Goal: Task Accomplishment & Management: Manage account settings

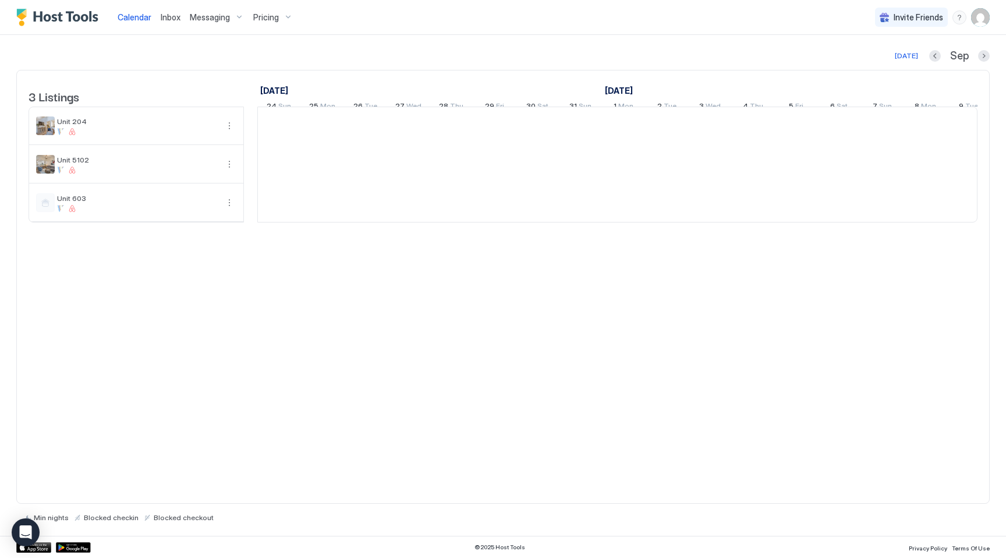
scroll to position [0, 647]
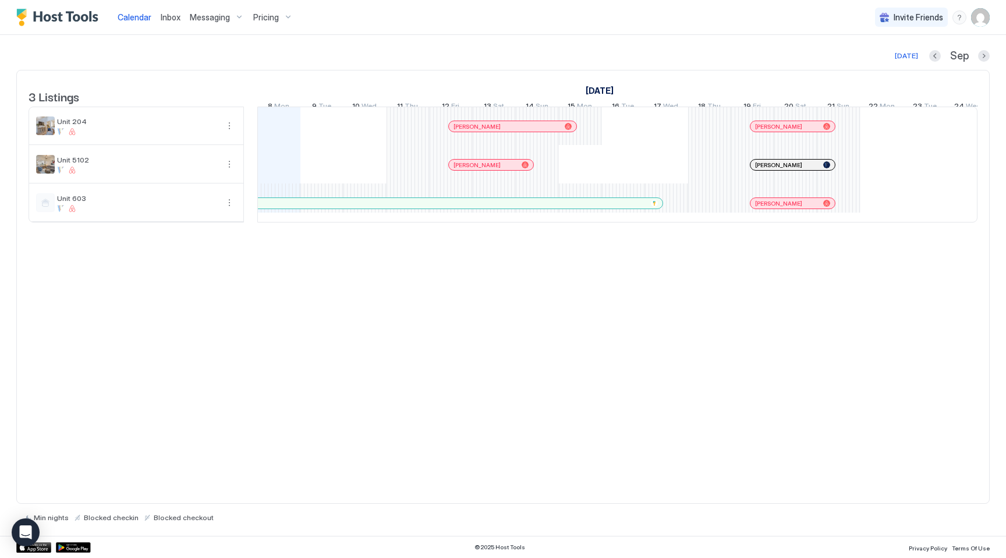
click at [983, 18] on img "User profile" at bounding box center [980, 17] width 19 height 19
click at [875, 66] on span "Settings" at bounding box center [875, 65] width 31 height 10
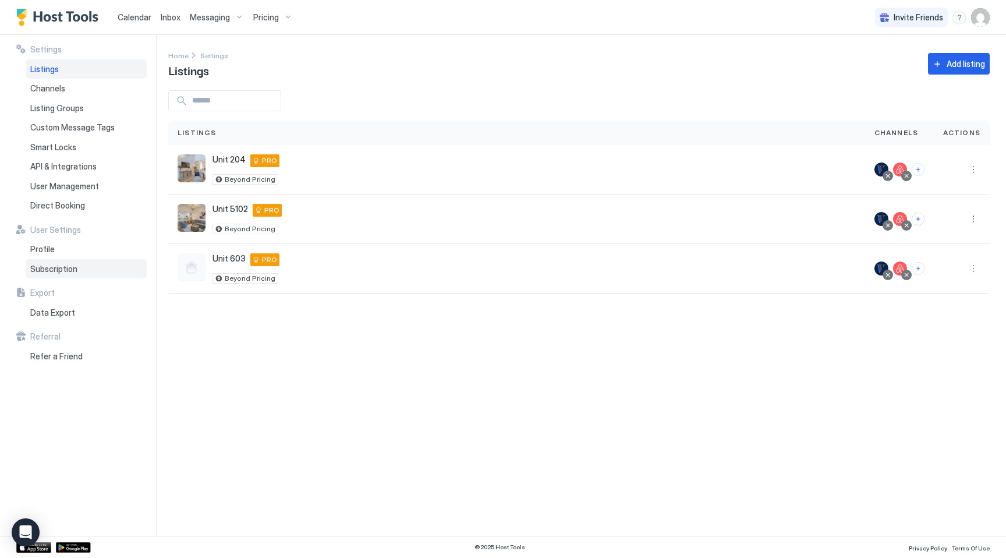
click at [53, 266] on span "Subscription" at bounding box center [53, 269] width 47 height 10
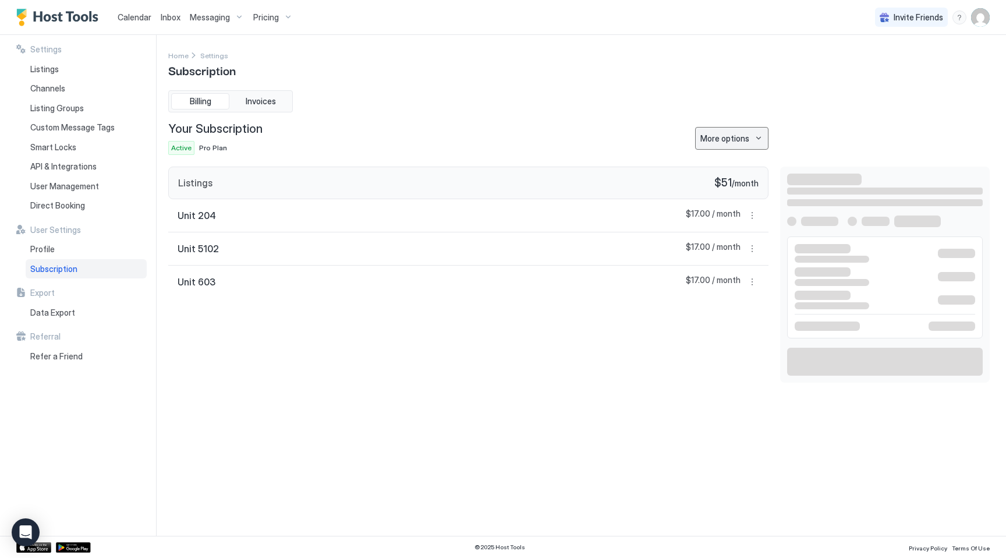
click at [735, 140] on div "More options" at bounding box center [724, 138] width 49 height 12
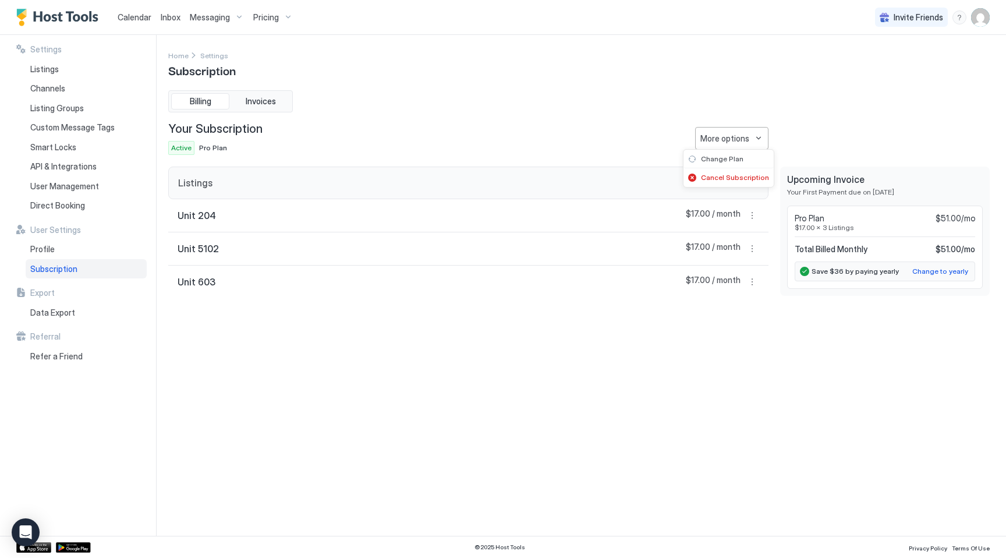
click at [555, 403] on div at bounding box center [503, 279] width 1006 height 558
click at [805, 180] on span "Upcoming Invoice" at bounding box center [885, 179] width 196 height 12
copy span "Upcoming Invoice"
